Goal: Transaction & Acquisition: Download file/media

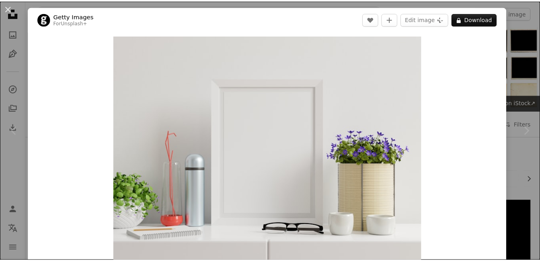
scroll to position [1448, 0]
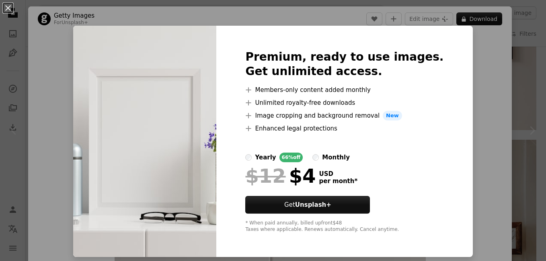
click at [471, 41] on div "An X shape Premium, ready to use images. Get unlimited access. A plus sign Memb…" at bounding box center [273, 130] width 546 height 261
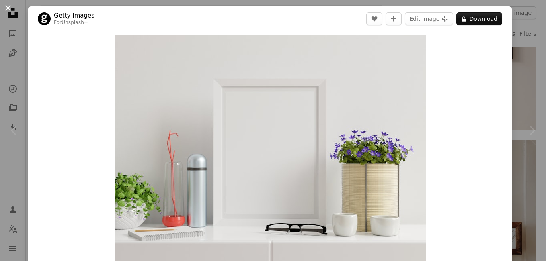
click at [9, 7] on button "An X shape" at bounding box center [8, 8] width 10 height 10
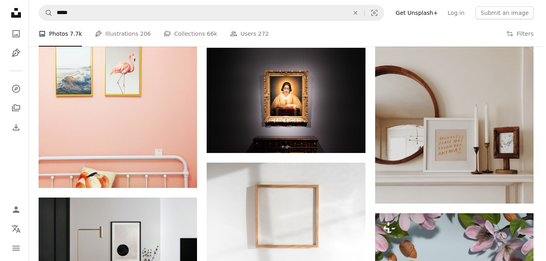
scroll to position [1528, 0]
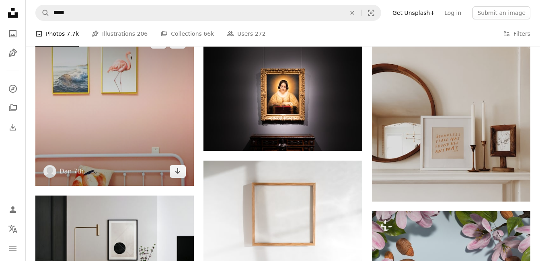
click at [154, 138] on img at bounding box center [114, 107] width 158 height 158
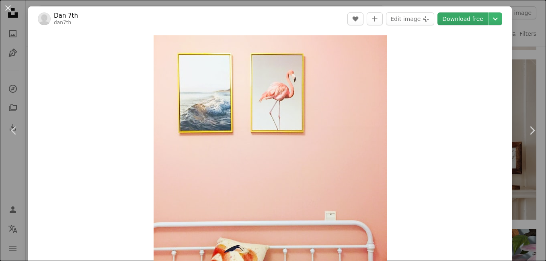
click at [464, 20] on link "Download free" at bounding box center [462, 18] width 51 height 13
